Goal: Transaction & Acquisition: Purchase product/service

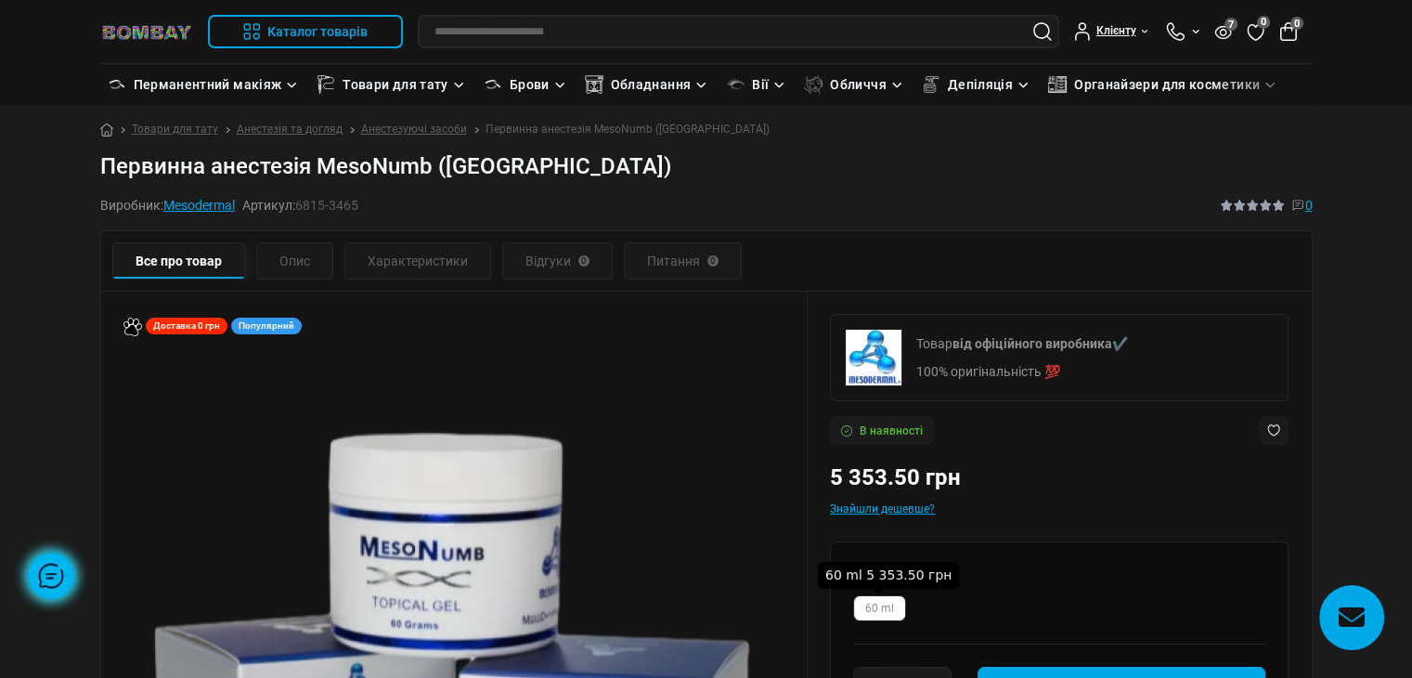
click at [897, 614] on label "60 ml" at bounding box center [879, 608] width 53 height 26
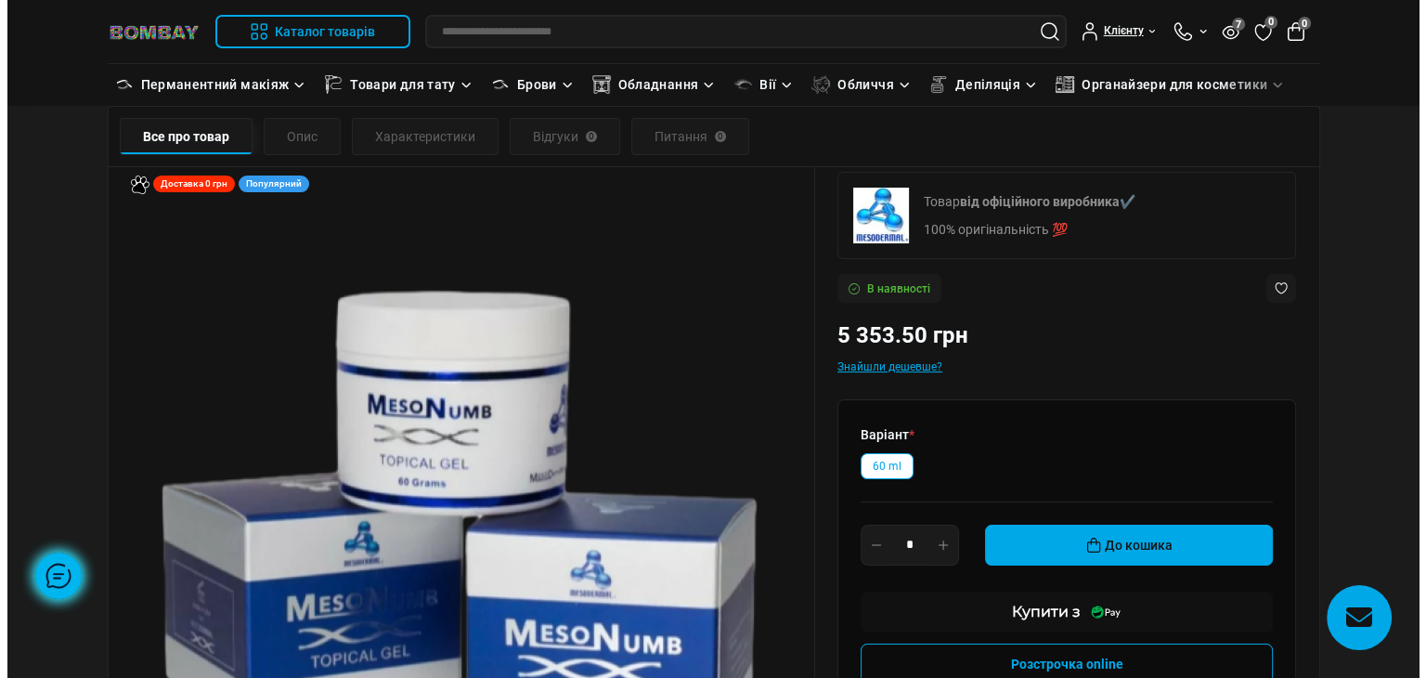
scroll to position [279, 0]
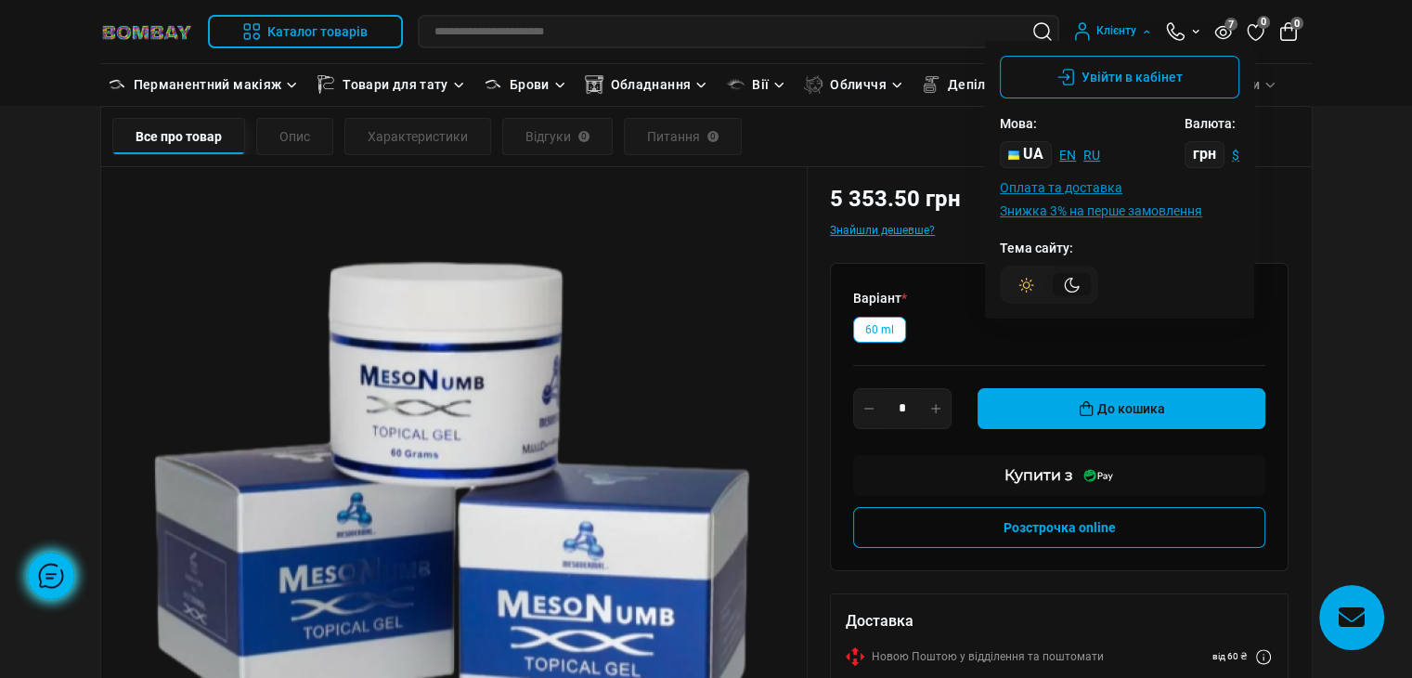
click at [1071, 287] on icon at bounding box center [1072, 285] width 16 height 16
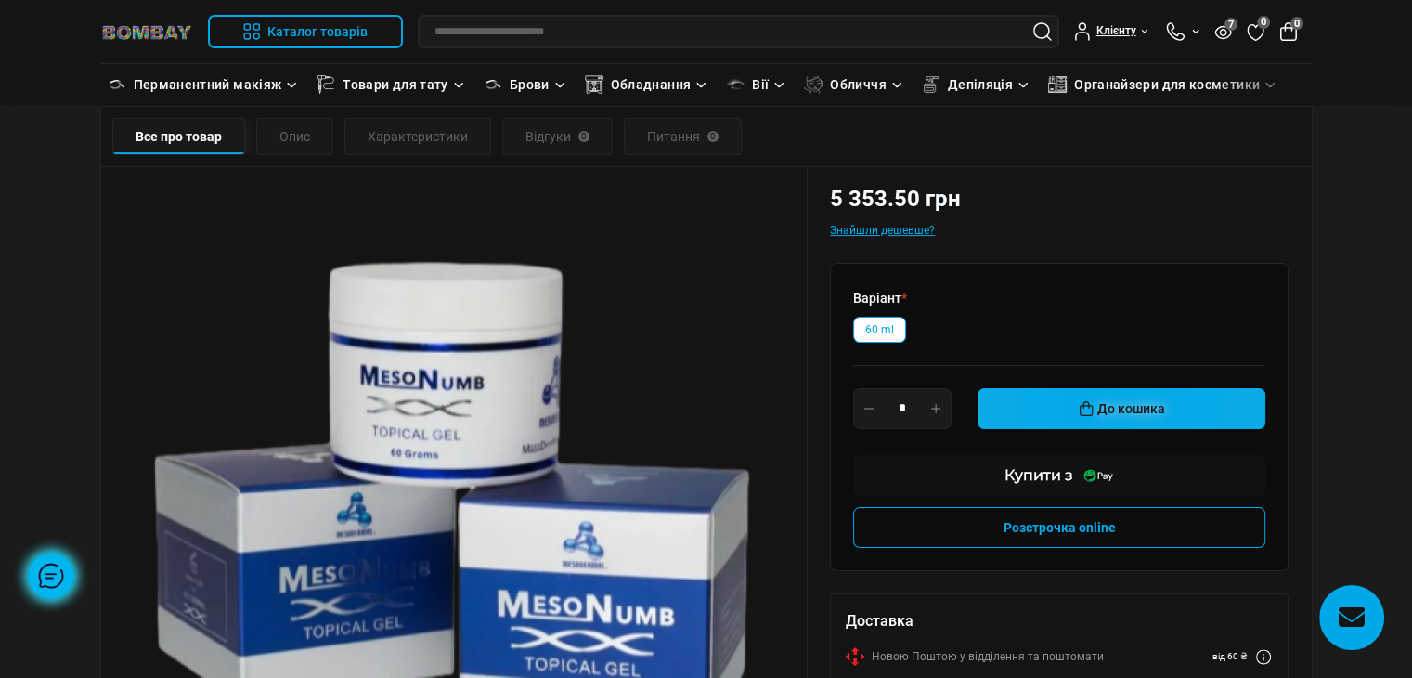
click at [1070, 411] on button "До кошика" at bounding box center [1122, 408] width 288 height 41
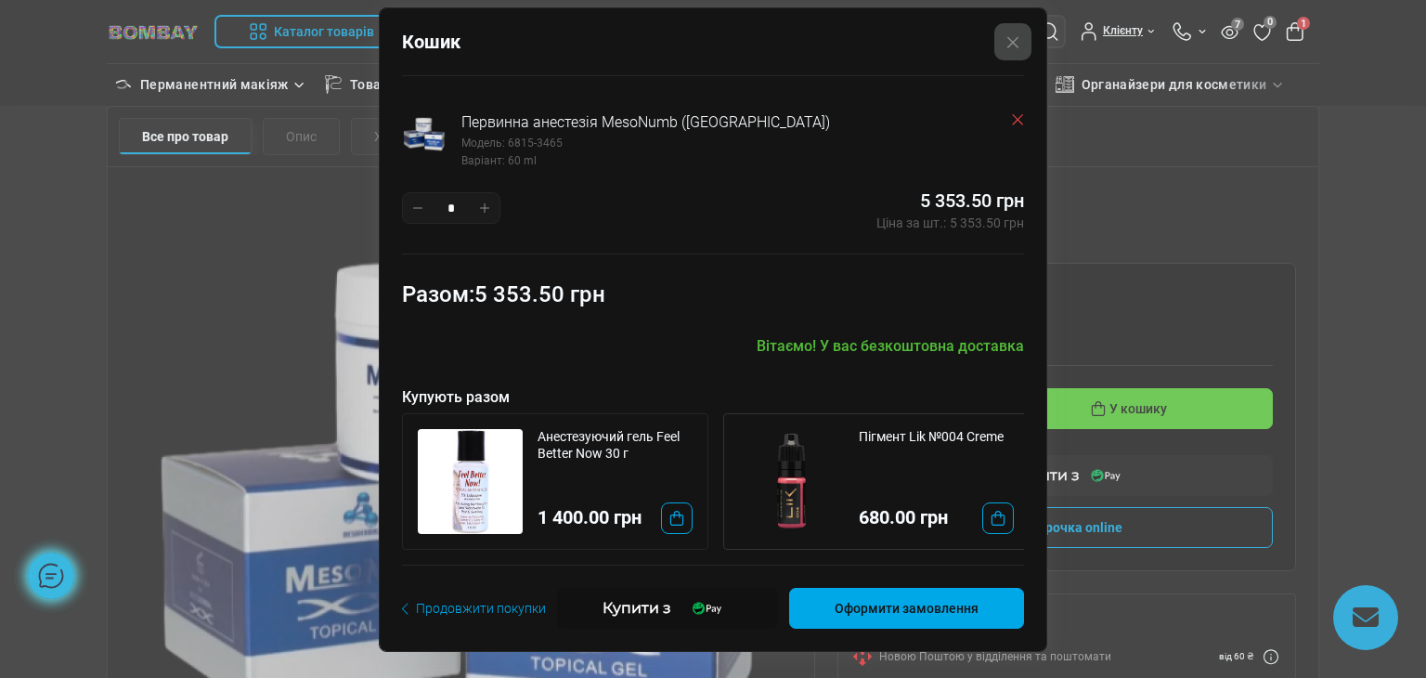
scroll to position [32, 0]
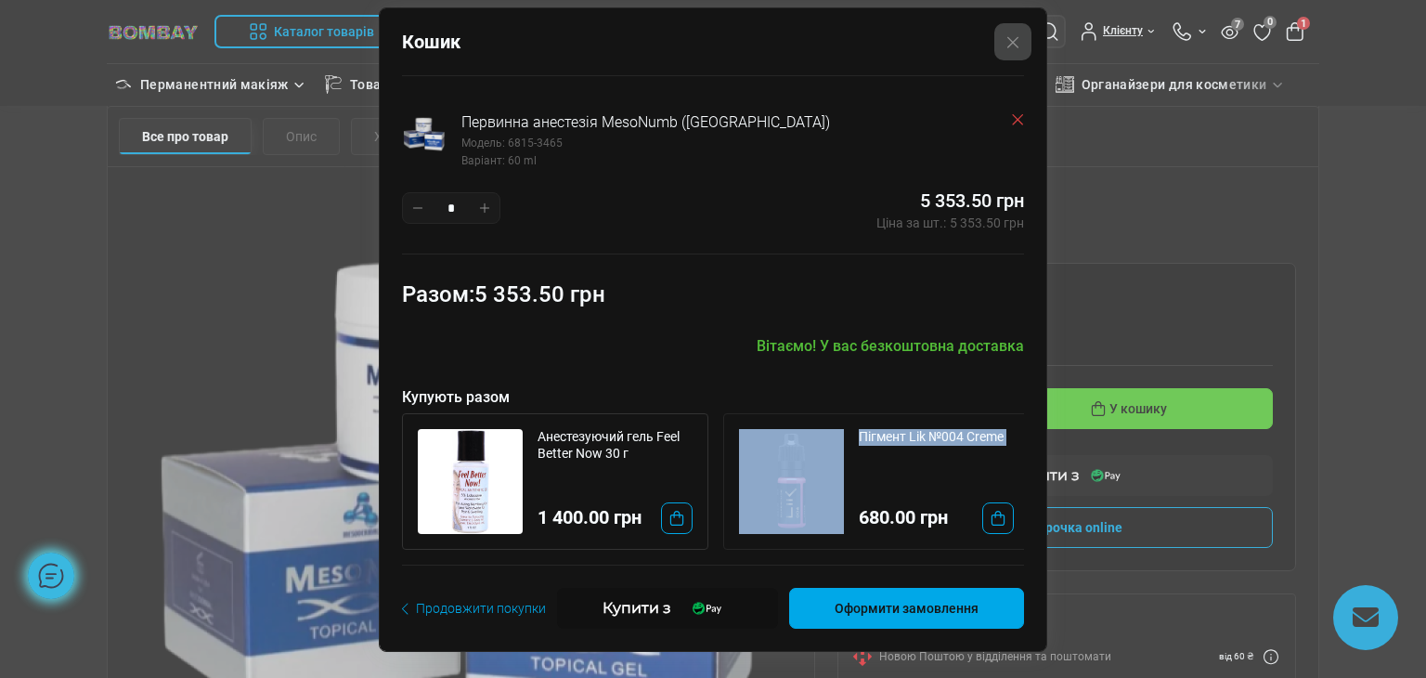
drag, startPoint x: 839, startPoint y: 500, endPoint x: 642, endPoint y: 479, distance: 198.0
click at [636, 483] on div "Анестезуючий гель Feel Better Now 30 г 1 400.00 грн Пігмент Lik №004 Creme 680.…" at bounding box center [713, 481] width 622 height 136
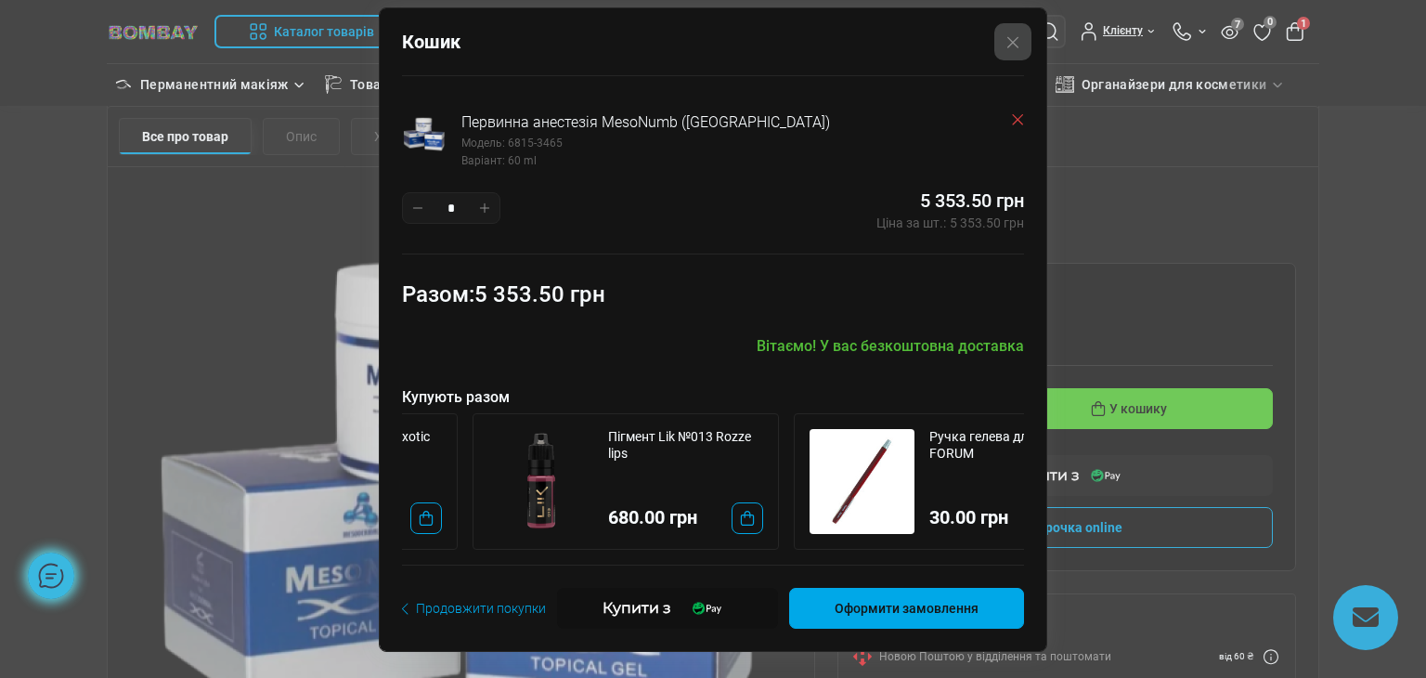
scroll to position [0, 2722]
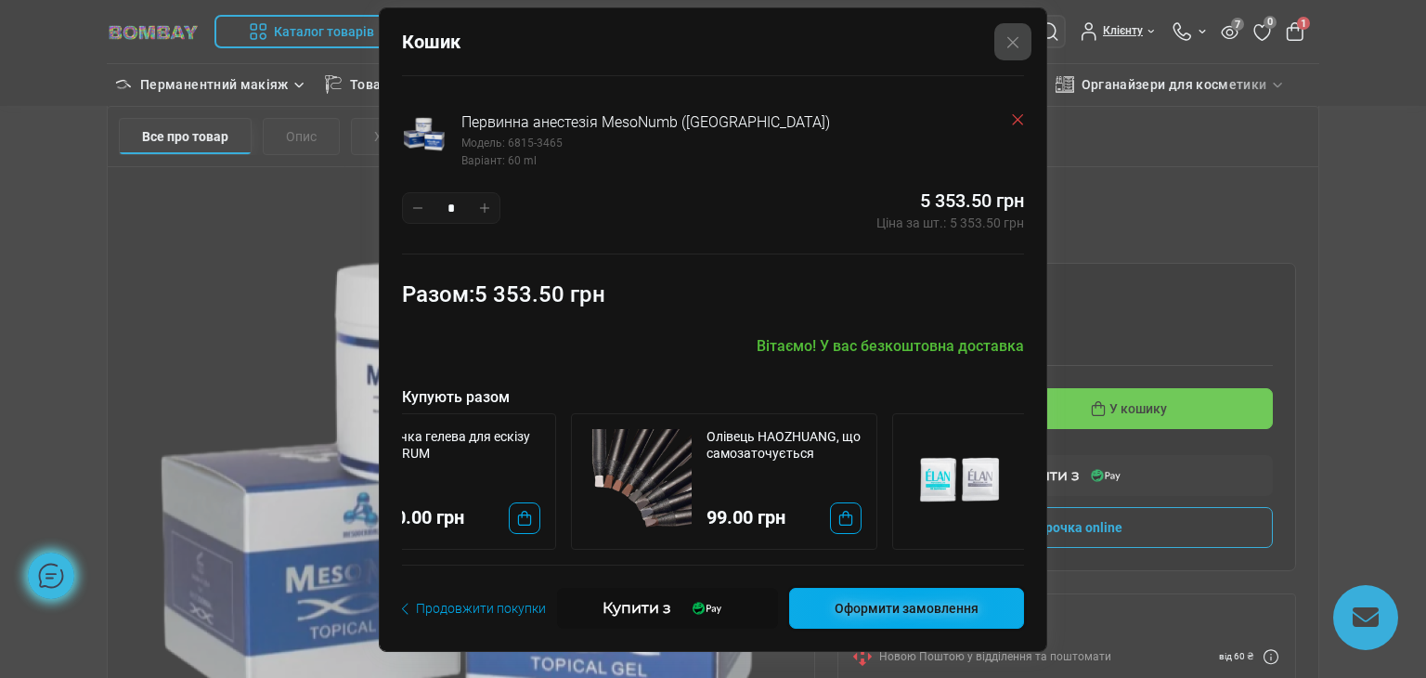
click at [974, 621] on link "Оформити замовлення" at bounding box center [906, 608] width 235 height 41
